Goal: Find specific page/section: Find specific page/section

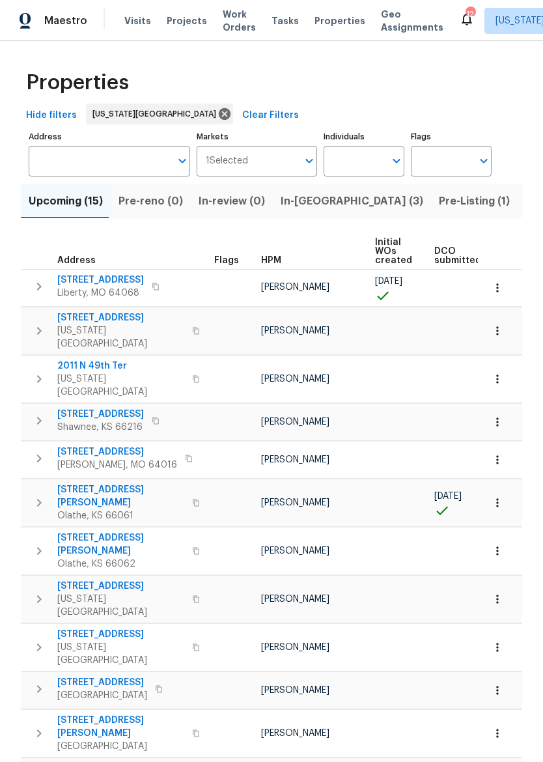
click at [294, 202] on span "In-[GEOGRAPHIC_DATA] (3)" at bounding box center [352, 201] width 143 height 18
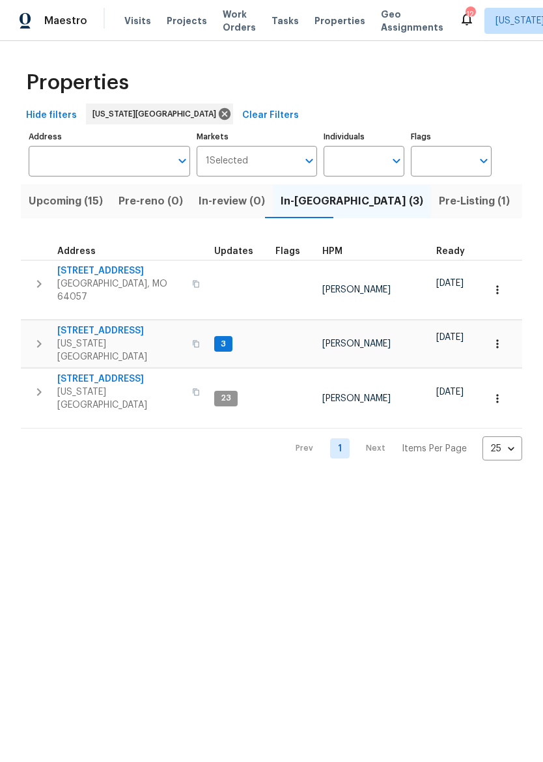
scroll to position [10, 0]
click at [82, 324] on span "[STREET_ADDRESS]" at bounding box center [120, 330] width 127 height 13
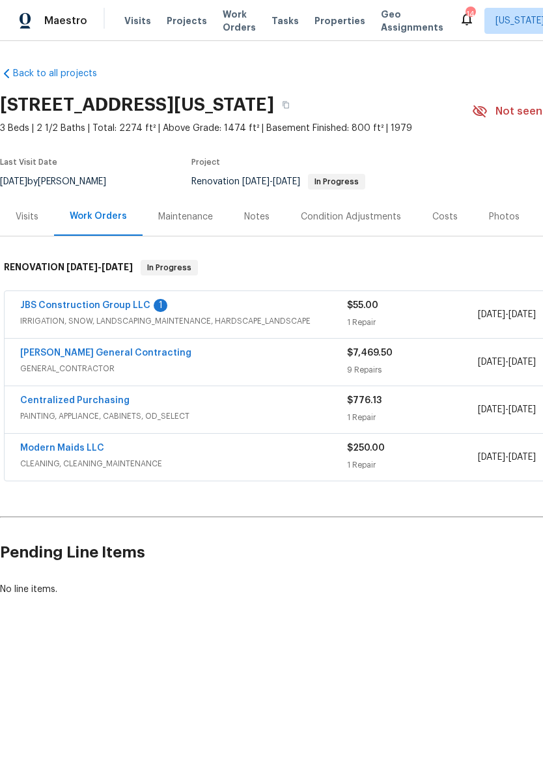
click at [9, 208] on div "Visits" at bounding box center [27, 216] width 54 height 38
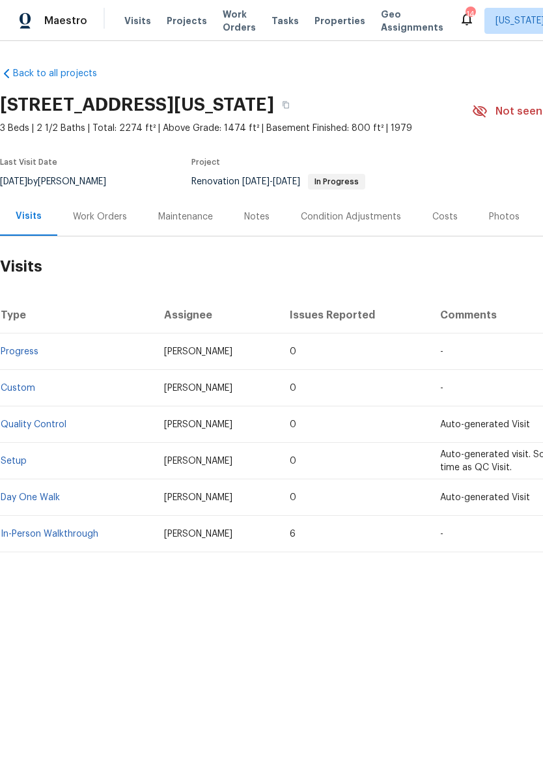
click at [18, 536] on link "In-Person Walkthrough" at bounding box center [50, 533] width 98 height 9
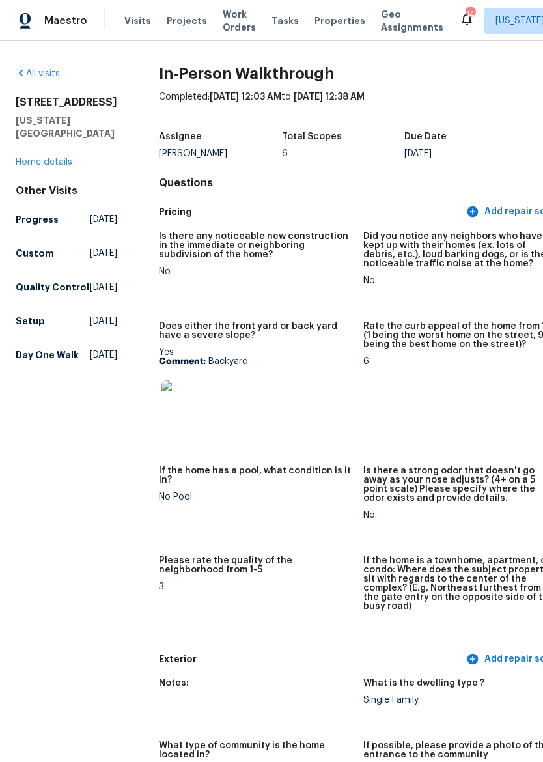
click at [161, 400] on img at bounding box center [182, 401] width 42 height 42
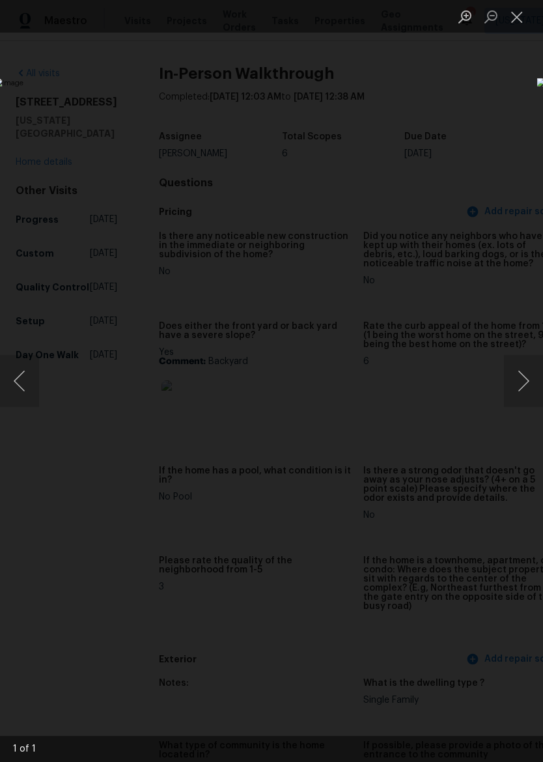
click at [516, 23] on button "Close lightbox" at bounding box center [517, 16] width 26 height 23
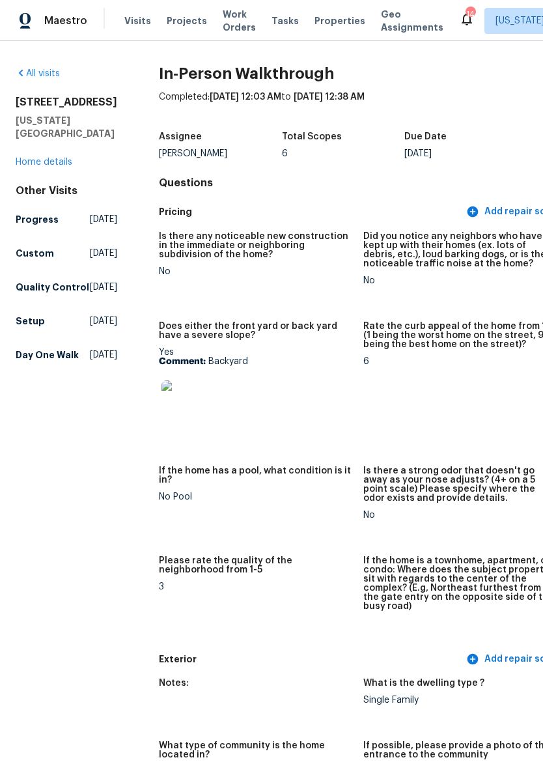
click at [336, 14] on span "Properties" at bounding box center [339, 20] width 51 height 13
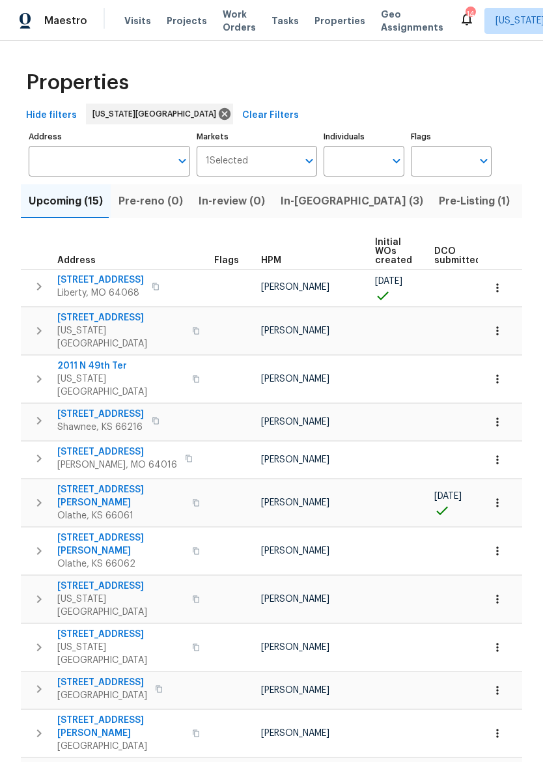
click at [318, 200] on span "In-[GEOGRAPHIC_DATA] (3)" at bounding box center [352, 201] width 143 height 18
